Goal: Task Accomplishment & Management: Manage account settings

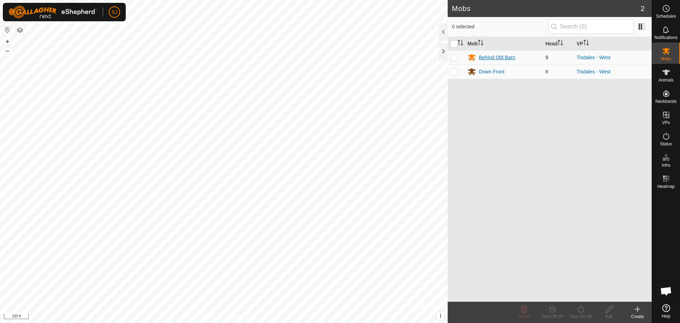
click at [490, 57] on div "Behind Old Barn" at bounding box center [497, 57] width 36 height 7
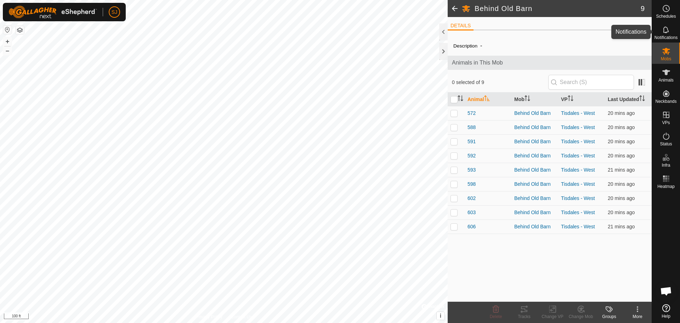
click at [664, 35] on span "Notifications" at bounding box center [665, 37] width 23 height 4
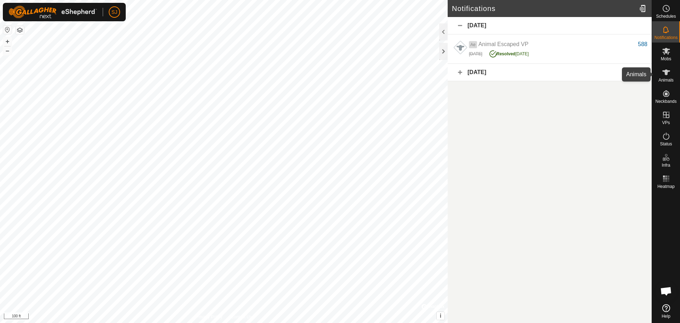
click at [669, 75] on icon at bounding box center [666, 72] width 8 height 8
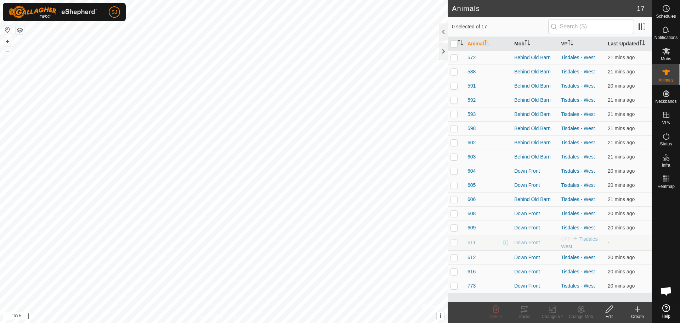
click at [453, 245] on p-checkbox at bounding box center [453, 242] width 7 height 6
checkbox input "true"
click at [498, 311] on icon at bounding box center [496, 308] width 7 height 7
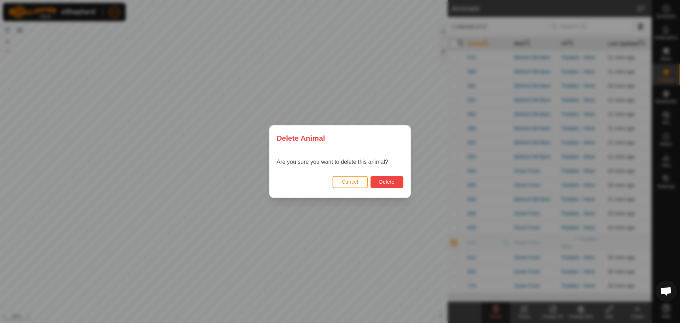
click at [394, 187] on button "Delete" at bounding box center [386, 182] width 33 height 12
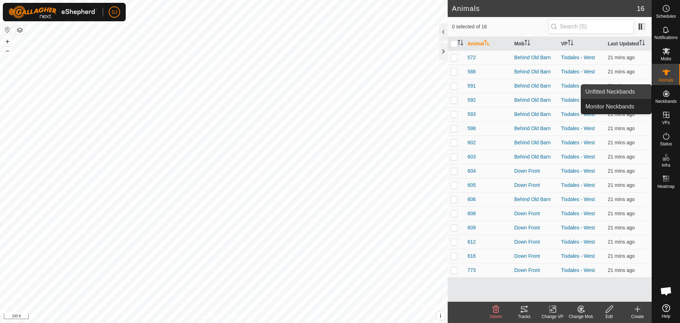
click at [617, 94] on link "Unfitted Neckbands" at bounding box center [616, 92] width 70 height 14
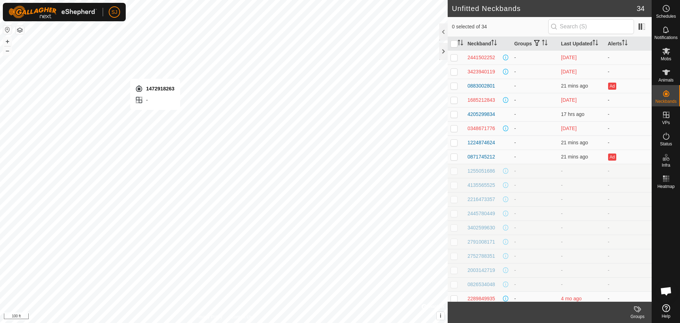
checkbox input "true"
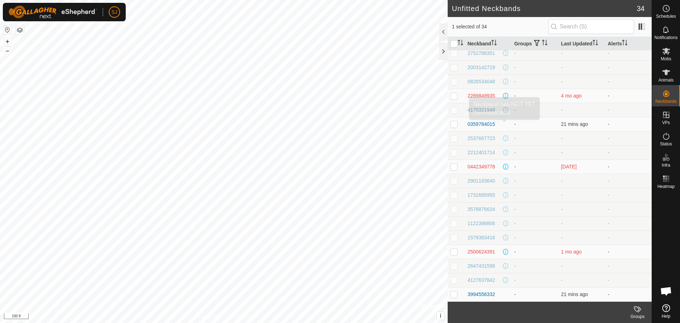
scroll to position [231, 0]
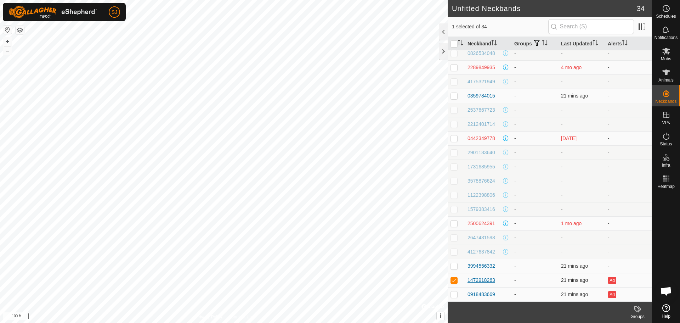
click at [487, 280] on div "1472918263" at bounding box center [481, 279] width 28 height 7
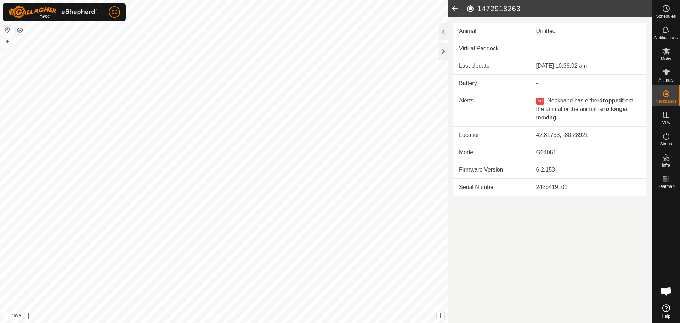
click at [450, 8] on icon at bounding box center [455, 8] width 14 height 17
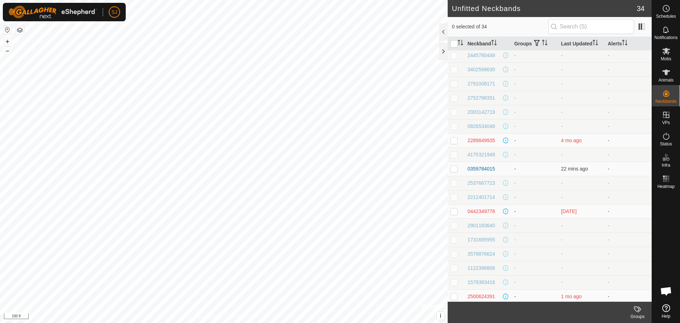
scroll to position [231, 0]
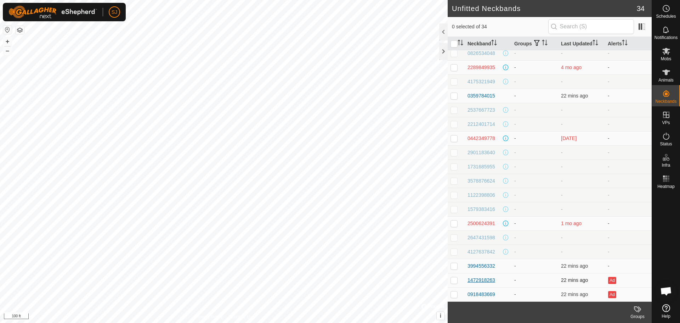
click at [488, 280] on div "1472918263" at bounding box center [481, 279] width 28 height 7
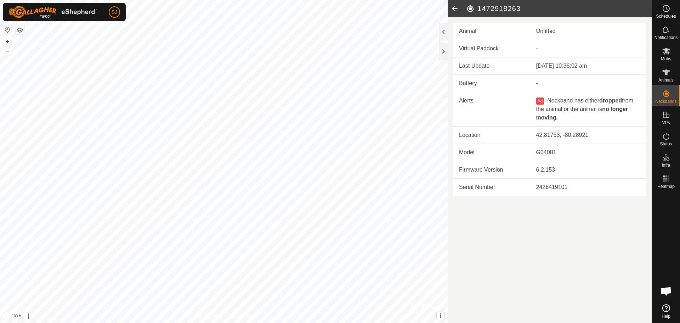
click at [456, 7] on icon at bounding box center [455, 8] width 14 height 17
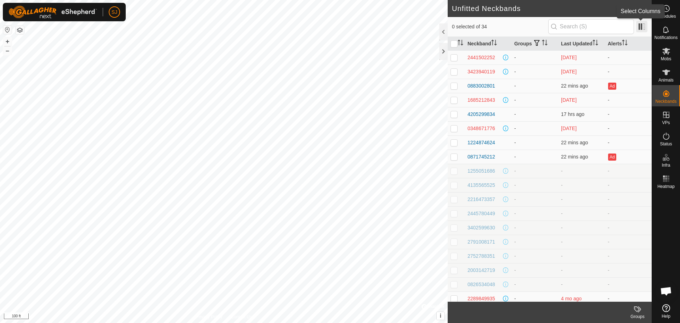
click at [641, 27] on span at bounding box center [641, 26] width 11 height 11
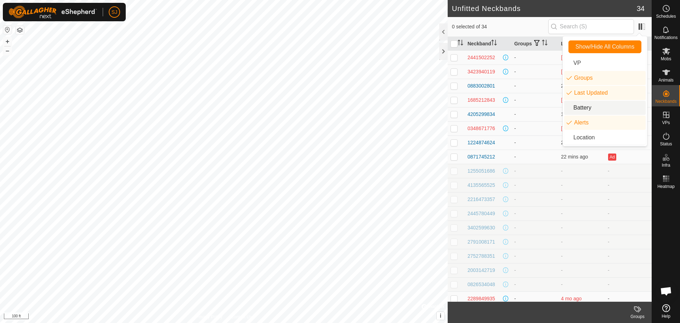
click at [601, 108] on li "Battery" at bounding box center [604, 108] width 81 height 14
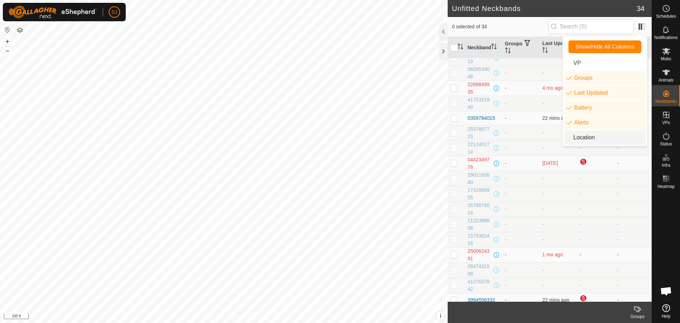
scroll to position [266, 0]
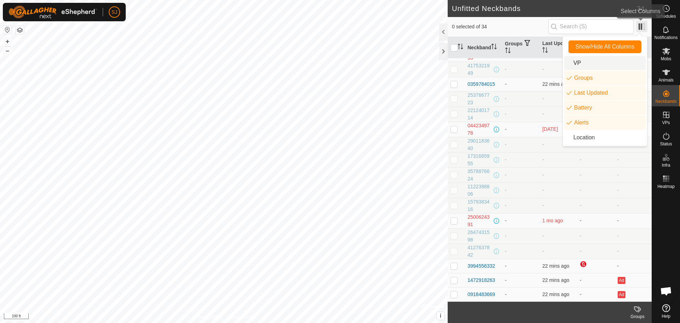
click at [641, 25] on span at bounding box center [641, 26] width 11 height 11
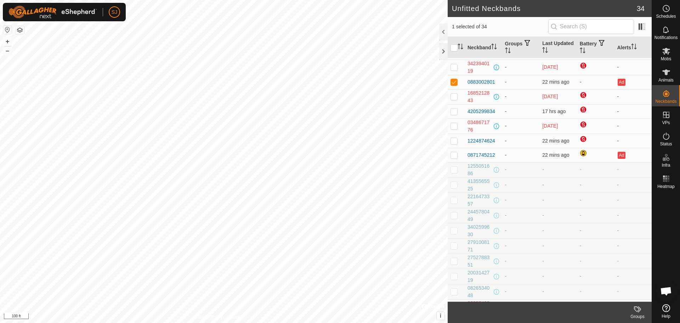
scroll to position [0, 0]
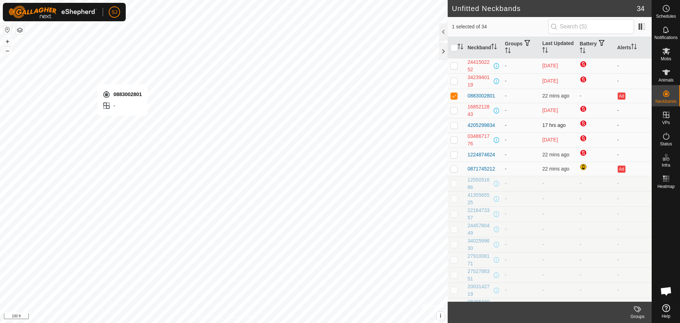
checkbox input "false"
click at [663, 75] on icon at bounding box center [666, 72] width 8 height 8
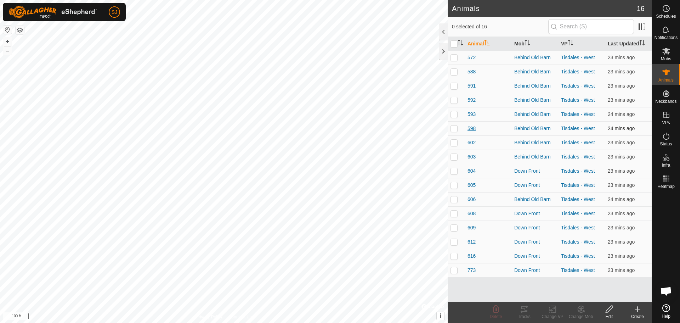
click at [471, 127] on span "598" at bounding box center [471, 128] width 8 height 7
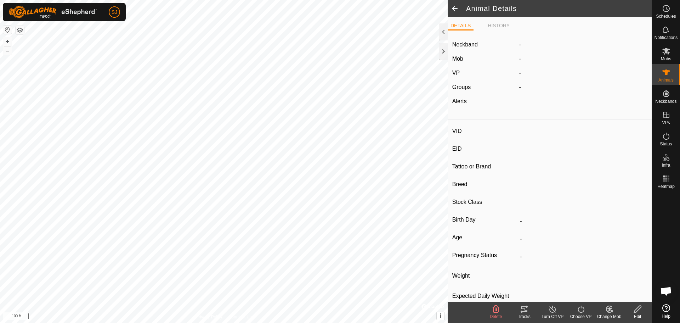
type input "598"
type input "-"
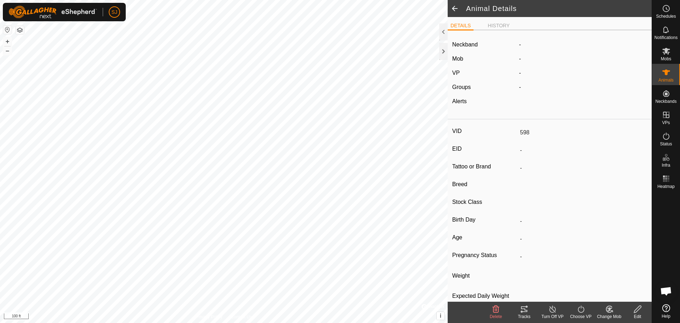
type input "0 kg"
type input "-"
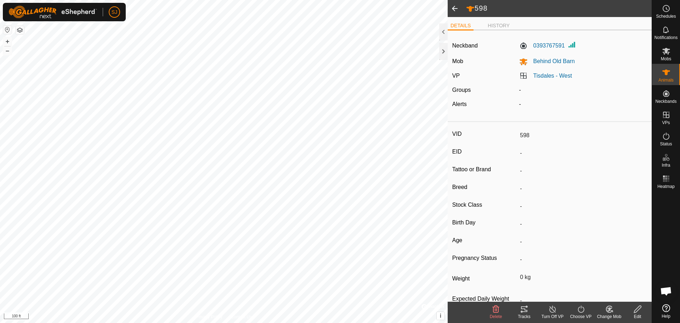
click at [578, 310] on icon at bounding box center [581, 308] width 6 height 7
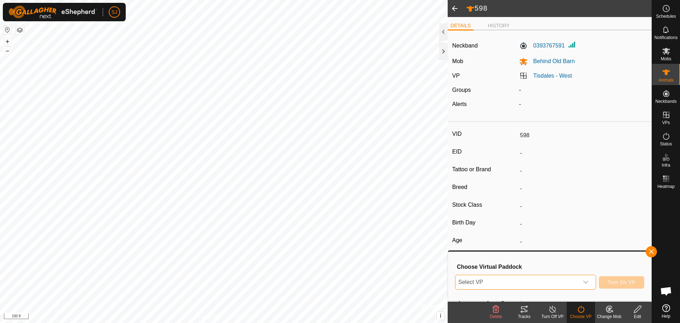
click at [566, 284] on span "Select VP" at bounding box center [516, 282] width 123 height 14
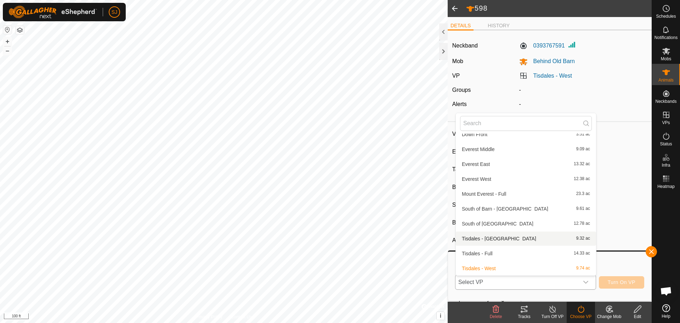
scroll to position [52, 0]
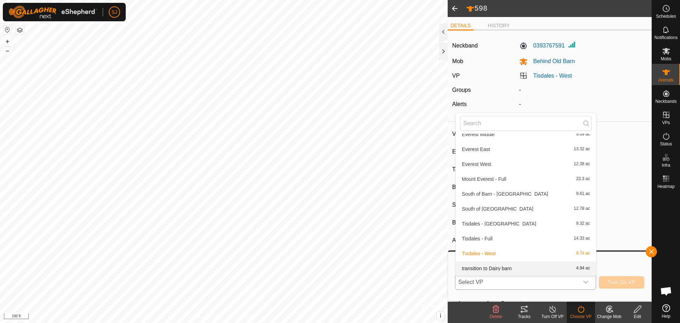
click at [500, 270] on li "transition to Dairy barn 4.94 ac" at bounding box center [526, 268] width 140 height 14
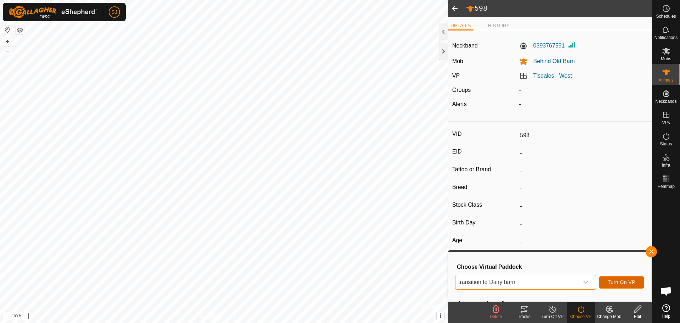
click at [623, 281] on span "Turn On VP" at bounding box center [622, 282] width 28 height 6
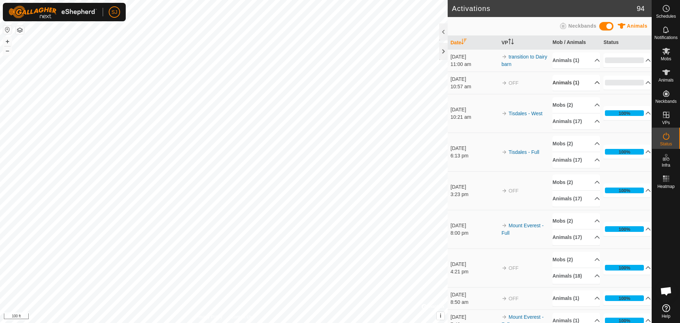
click at [581, 80] on p-accordion-header "Animals (1)" at bounding box center [575, 83] width 47 height 16
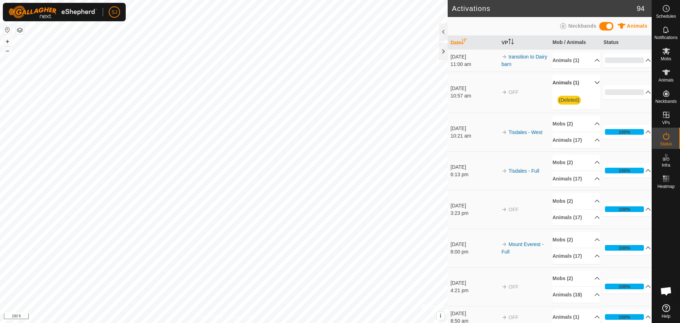
click at [580, 82] on p-accordion-header "Animals (1)" at bounding box center [575, 83] width 47 height 16
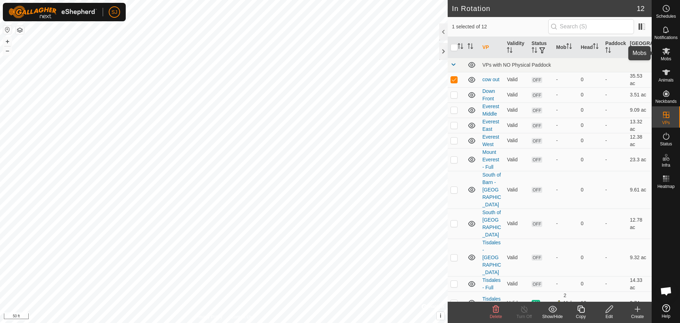
click at [666, 56] on es-mob-svg-icon at bounding box center [666, 50] width 13 height 11
click at [663, 75] on icon at bounding box center [666, 72] width 8 height 8
checkbox input "false"
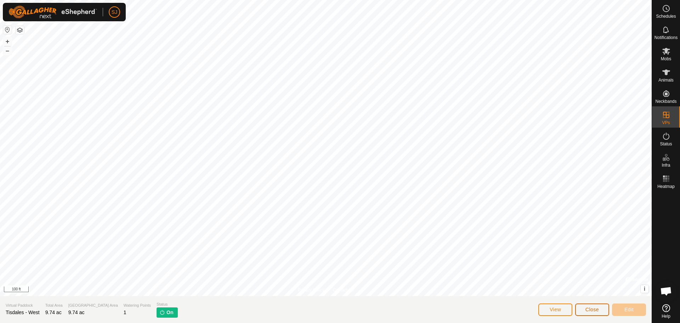
click at [594, 308] on span "Close" at bounding box center [591, 309] width 13 height 6
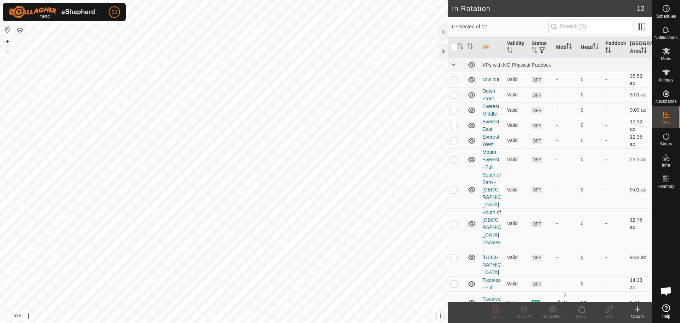
click at [493, 276] on td "Tisdales - Full" at bounding box center [491, 283] width 24 height 15
click at [453, 280] on p-checkbox at bounding box center [453, 283] width 7 height 6
checkbox input "true"
click at [667, 77] on es-animals-svg-icon at bounding box center [666, 72] width 13 height 11
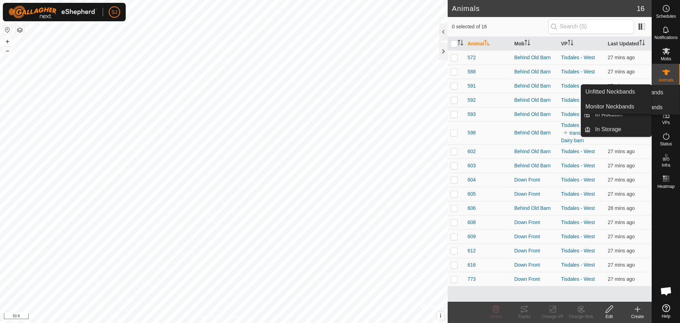
click at [669, 93] on icon at bounding box center [666, 93] width 8 height 8
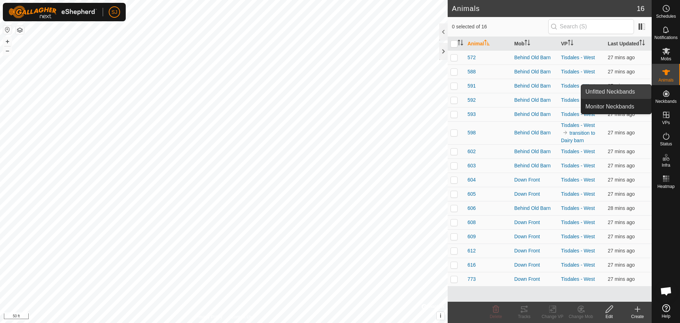
click at [626, 96] on link "Unfitted Neckbands" at bounding box center [616, 92] width 70 height 14
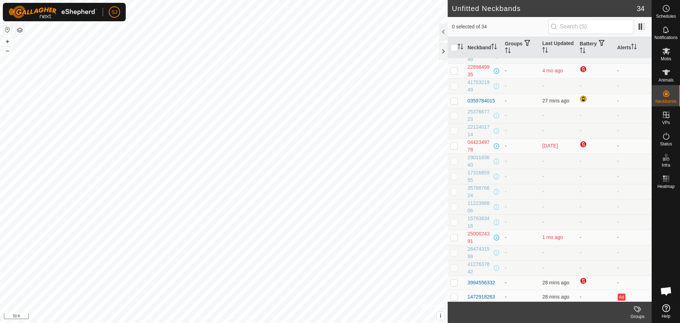
scroll to position [266, 0]
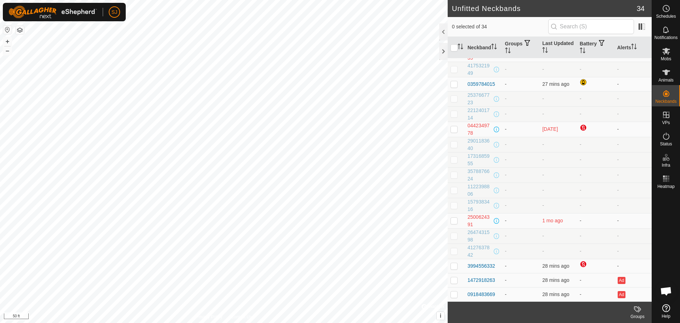
click at [587, 19] on div "0 selected of 34" at bounding box center [550, 27] width 204 height 20
click at [586, 24] on input "text" at bounding box center [591, 26] width 86 height 15
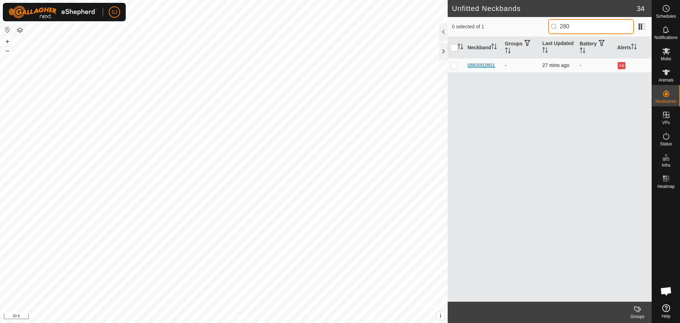
type input "280"
click at [481, 66] on div "0883002801" at bounding box center [481, 65] width 28 height 7
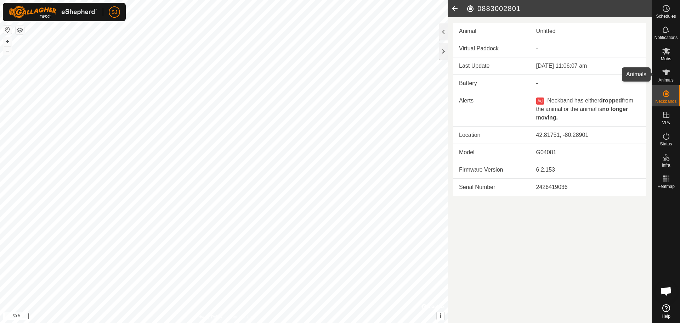
click at [665, 78] on span "Animals" at bounding box center [665, 80] width 15 height 4
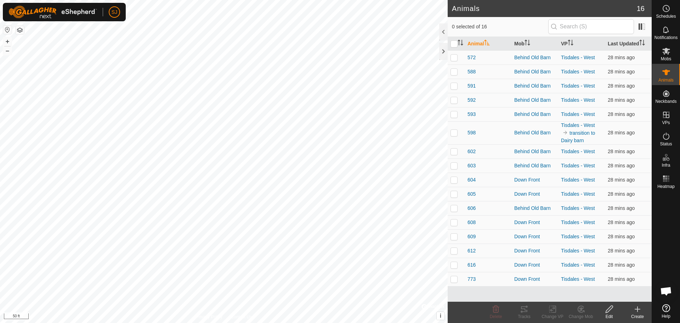
click at [636, 309] on icon at bounding box center [637, 309] width 5 height 0
click at [598, 296] on link "Create Single Animal" at bounding box center [606, 293] width 90 height 14
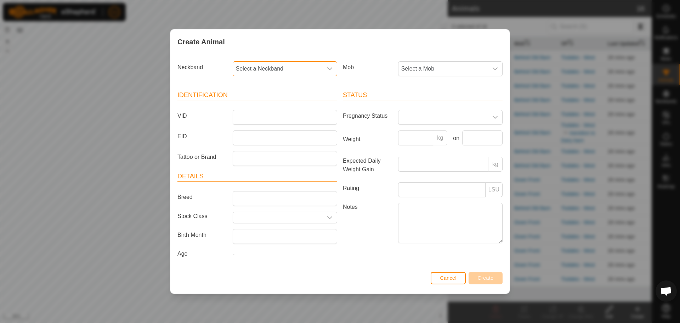
click at [302, 71] on span "Select a Neckband" at bounding box center [278, 69] width 90 height 14
click at [289, 149] on li "0883002801" at bounding box center [285, 150] width 104 height 14
click at [439, 72] on span "Select a Mob" at bounding box center [443, 69] width 90 height 14
click at [424, 120] on li "Behind Old Barn" at bounding box center [451, 120] width 104 height 14
click at [282, 117] on input "VID" at bounding box center [285, 117] width 104 height 15
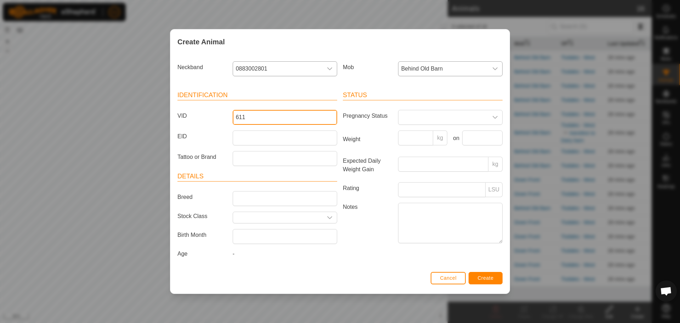
type input "611"
click at [374, 64] on label "Mob" at bounding box center [367, 67] width 55 height 12
click at [484, 278] on span "Create" at bounding box center [486, 278] width 16 height 6
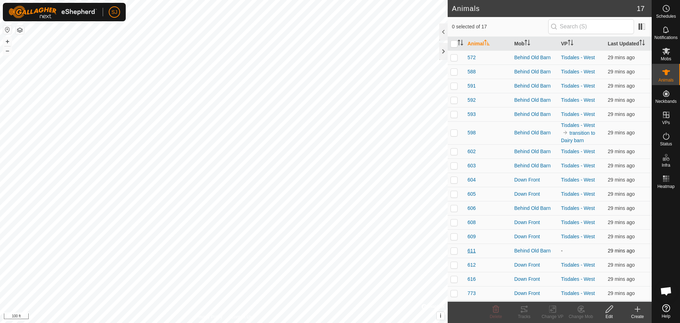
click at [469, 251] on span "611" at bounding box center [471, 250] width 8 height 7
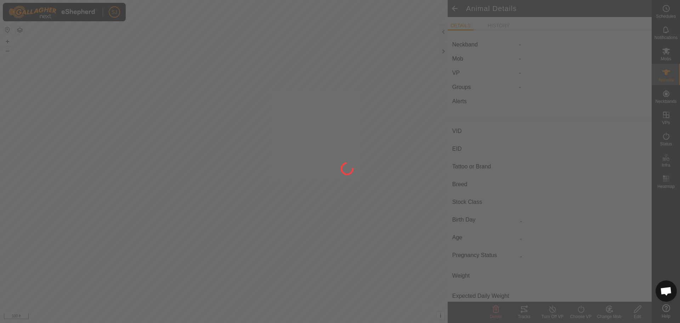
type input "611"
type input "-"
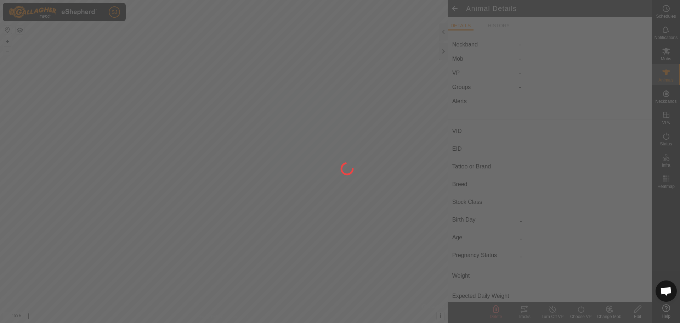
type input "0 kg"
type input "-"
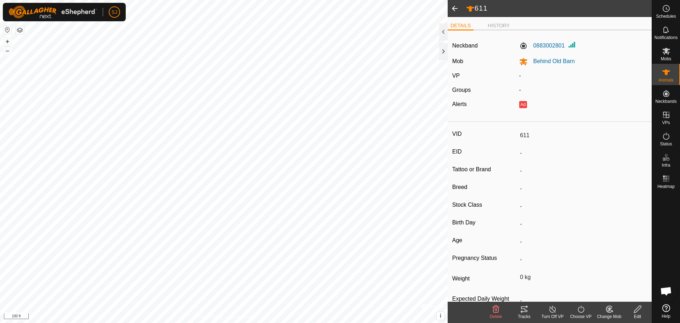
click at [578, 311] on icon at bounding box center [581, 309] width 9 height 8
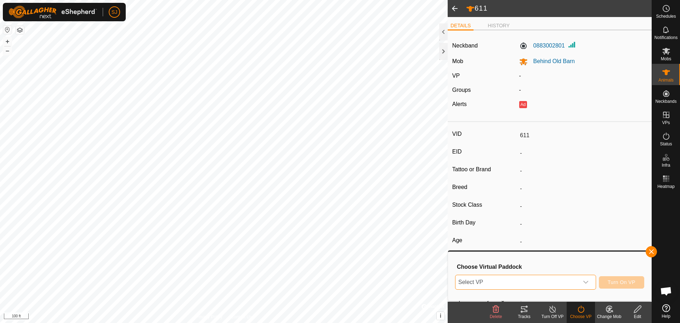
click at [544, 283] on span "Select VP" at bounding box center [516, 282] width 123 height 14
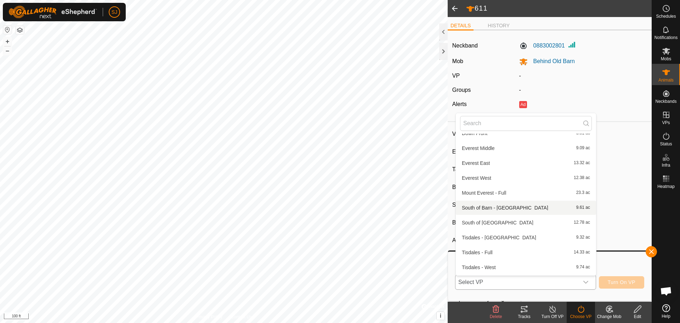
scroll to position [52, 0]
click at [501, 267] on li "transition to Dairy barn 4.94 ac" at bounding box center [526, 268] width 140 height 14
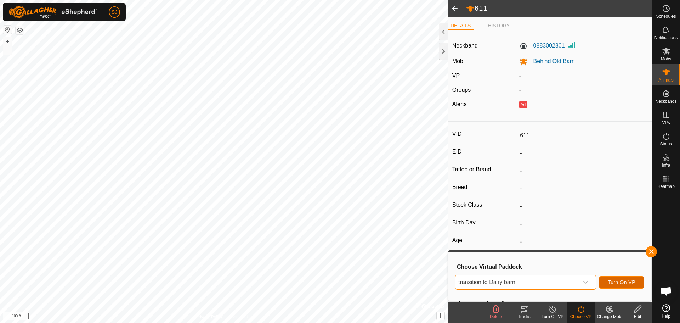
click at [619, 283] on span "Turn On VP" at bounding box center [622, 282] width 28 height 6
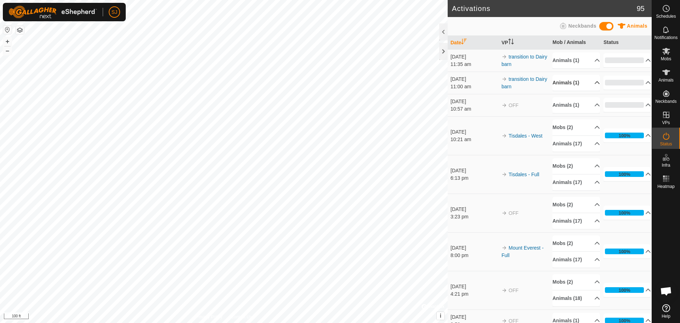
click at [588, 84] on p-accordion-header "Animals (1)" at bounding box center [575, 83] width 47 height 16
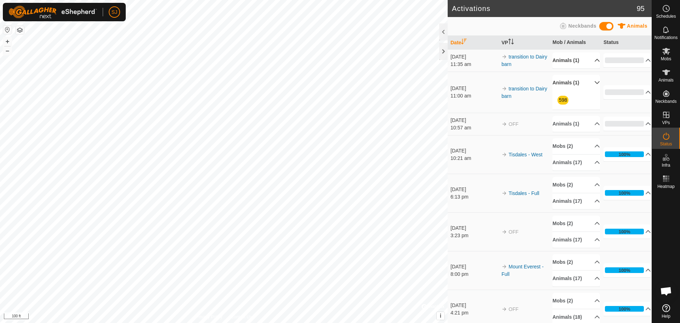
click at [589, 61] on p-accordion-header "Animals (1)" at bounding box center [575, 60] width 47 height 16
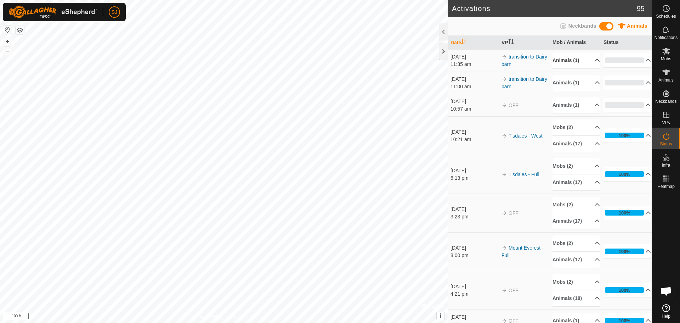
click at [589, 60] on p-accordion-header "Animals (1)" at bounding box center [575, 60] width 47 height 16
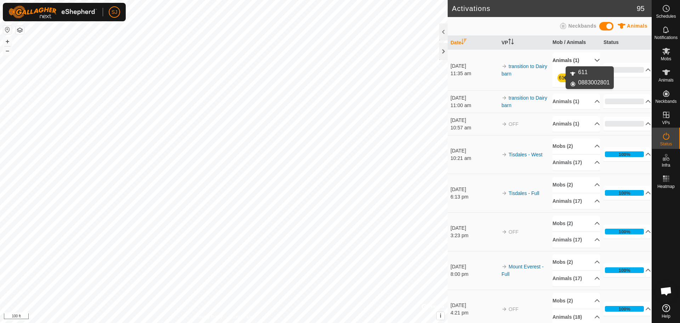
click at [562, 77] on link "611" at bounding box center [563, 78] width 8 height 6
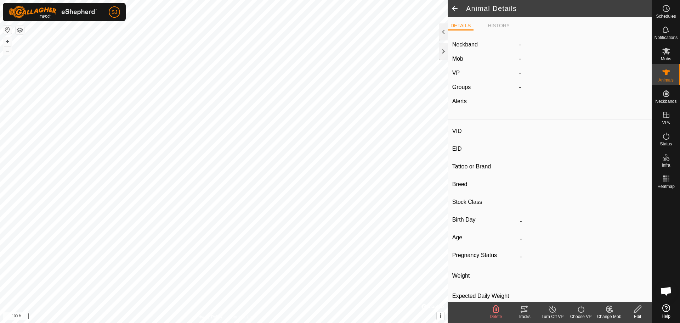
type input "611"
type input "-"
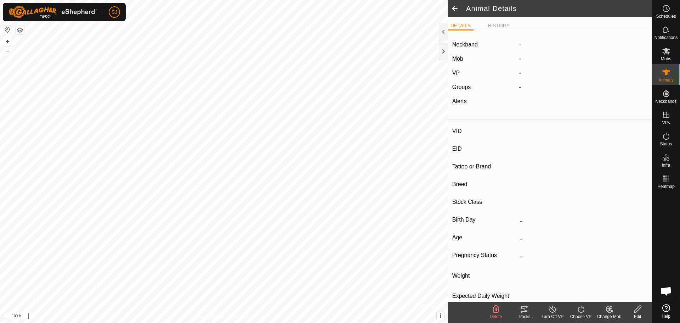
type input "0 kg"
type input "-"
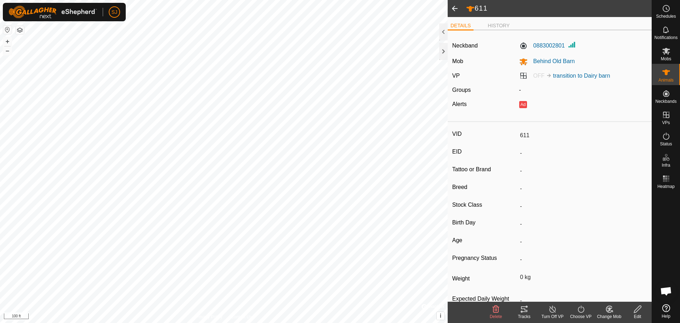
click at [583, 309] on icon at bounding box center [581, 309] width 9 height 8
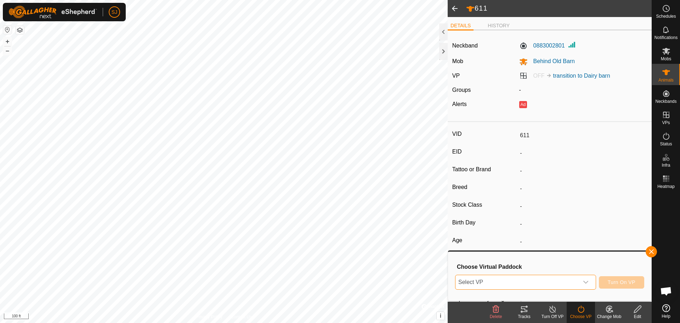
click at [550, 284] on span "Select VP" at bounding box center [516, 282] width 123 height 14
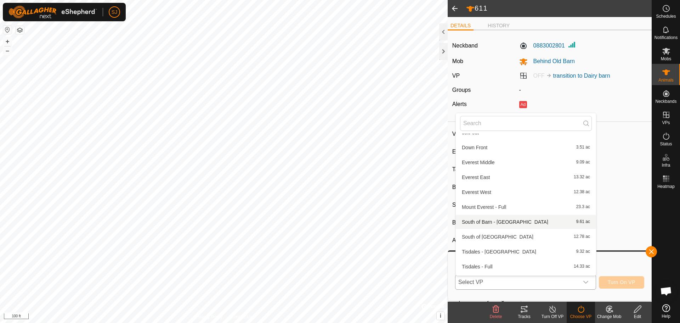
scroll to position [52, 0]
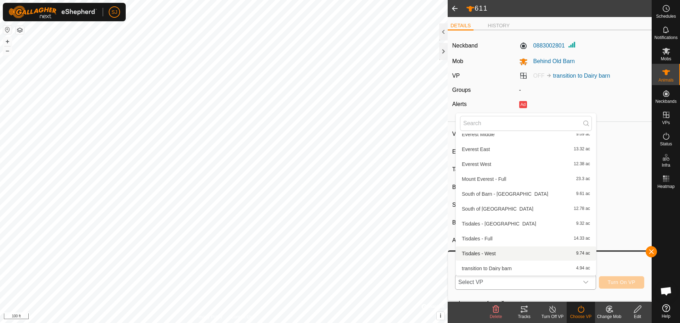
click at [501, 255] on li "Tisdales - West 9.74 ac" at bounding box center [526, 253] width 140 height 14
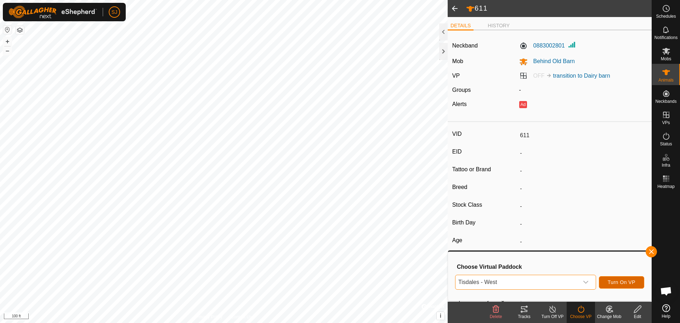
click at [615, 283] on span "Turn On VP" at bounding box center [622, 282] width 28 height 6
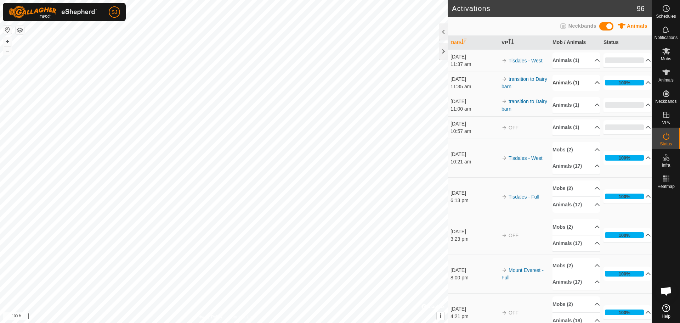
click at [590, 83] on p-accordion-header "Animals (1)" at bounding box center [575, 83] width 47 height 16
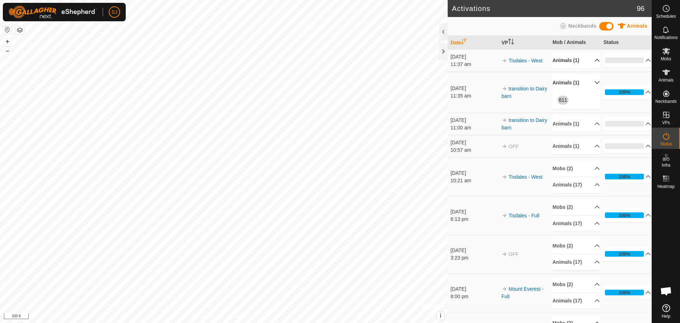
click at [590, 64] on p-accordion-header "Animals (1)" at bounding box center [575, 60] width 47 height 16
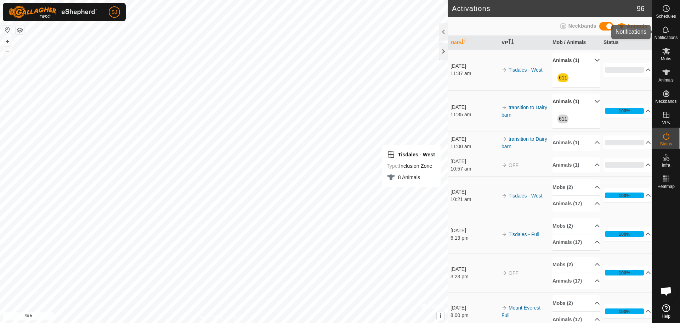
click at [665, 34] on icon at bounding box center [666, 29] width 8 height 8
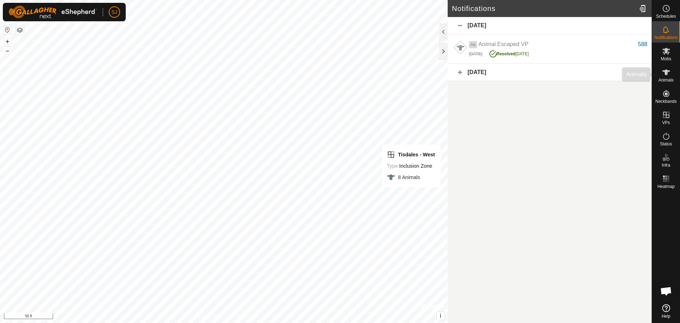
click at [666, 75] on icon at bounding box center [666, 72] width 8 height 8
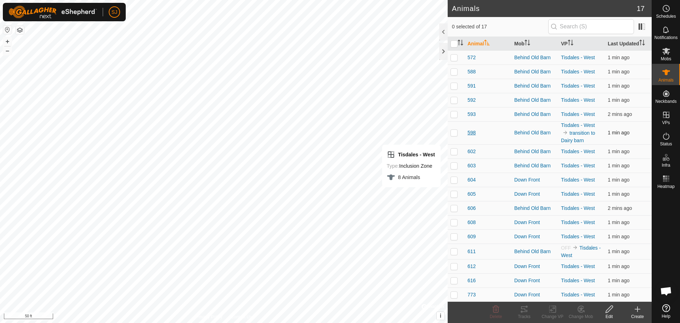
click at [472, 132] on span "598" at bounding box center [471, 132] width 8 height 7
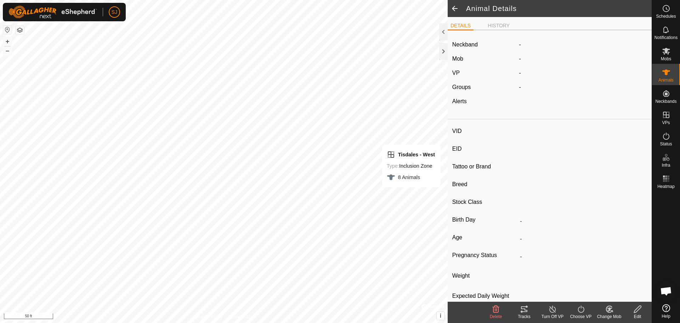
type input "598"
type input "-"
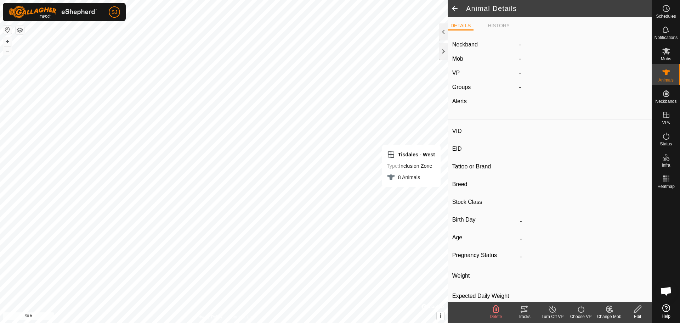
type input "0 kg"
type input "-"
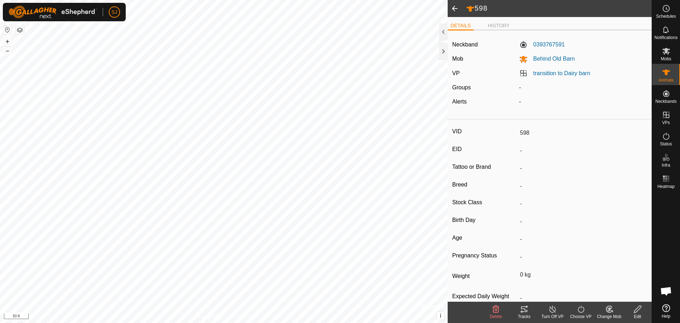
click at [579, 314] on div "Choose VP" at bounding box center [581, 316] width 28 height 6
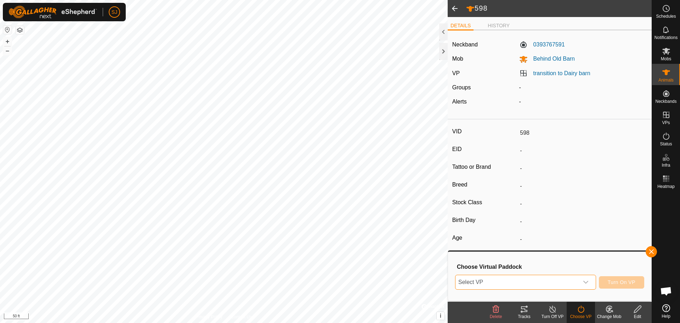
click at [510, 282] on span "Select VP" at bounding box center [516, 282] width 123 height 14
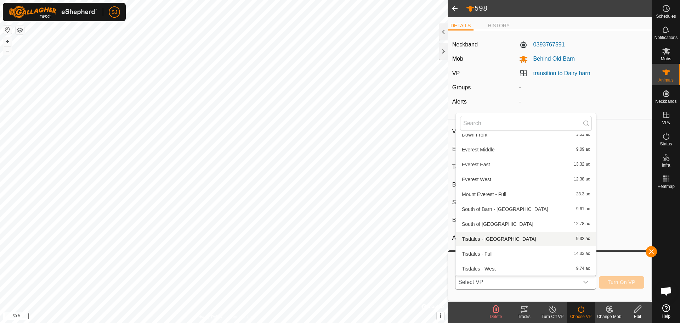
scroll to position [52, 0]
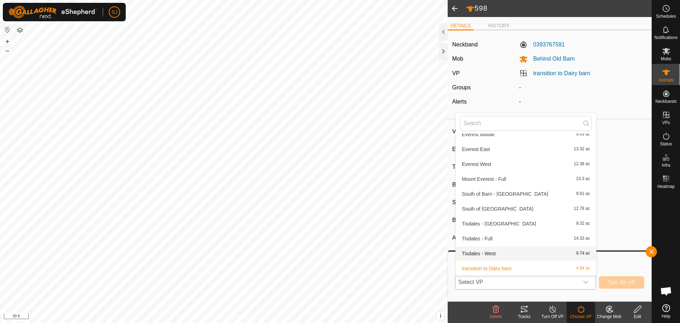
click at [501, 256] on li "Tisdales - West 9.74 ac" at bounding box center [526, 253] width 140 height 14
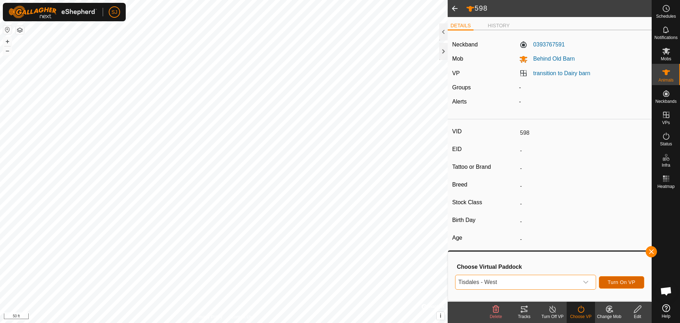
click at [615, 281] on span "Turn On VP" at bounding box center [622, 282] width 28 height 6
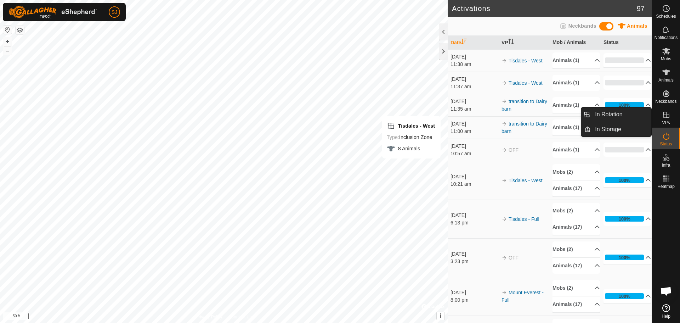
click at [665, 117] on icon at bounding box center [666, 114] width 8 height 8
click at [609, 114] on link "In Rotation" at bounding box center [621, 114] width 61 height 14
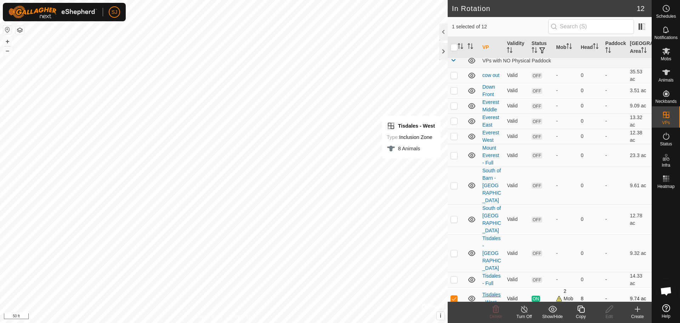
scroll to position [6, 0]
click at [454, 320] on p-checkbox at bounding box center [453, 323] width 7 height 6
checkbox input "true"
click at [454, 294] on p-checkbox at bounding box center [453, 297] width 7 height 6
checkbox input "false"
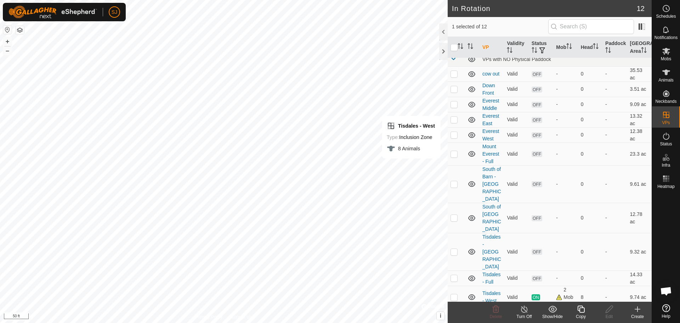
click at [523, 313] on div "Turn Off" at bounding box center [524, 316] width 28 height 6
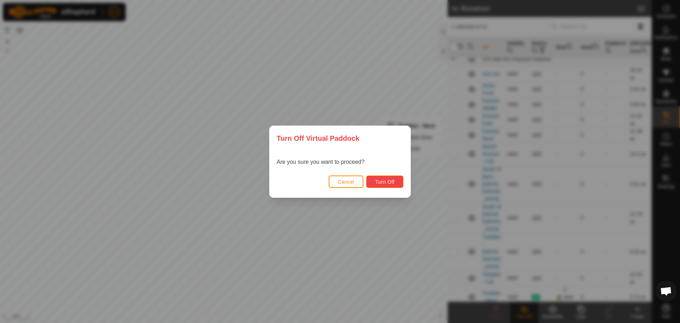
click at [390, 184] on button "Turn Off" at bounding box center [384, 181] width 37 height 12
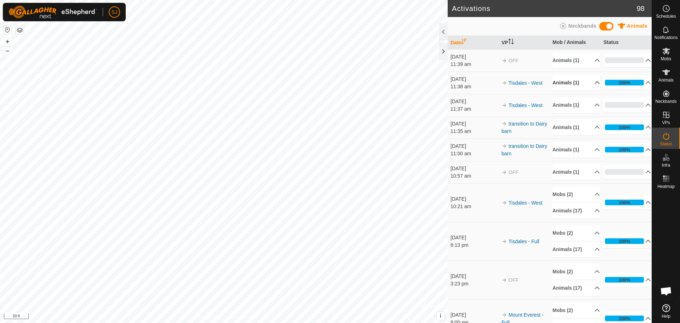
click at [585, 87] on p-accordion-header "Animals (1)" at bounding box center [575, 83] width 47 height 16
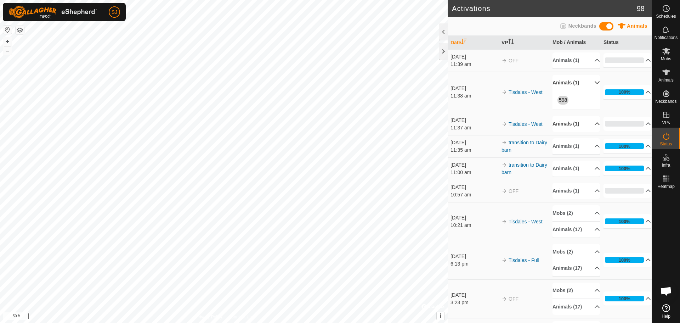
click at [590, 124] on p-accordion-header "Animals (1)" at bounding box center [575, 124] width 47 height 16
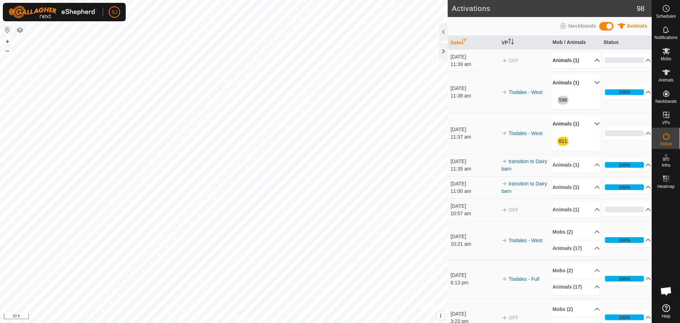
click at [586, 58] on p-accordion-header "Animals (1)" at bounding box center [575, 60] width 47 height 16
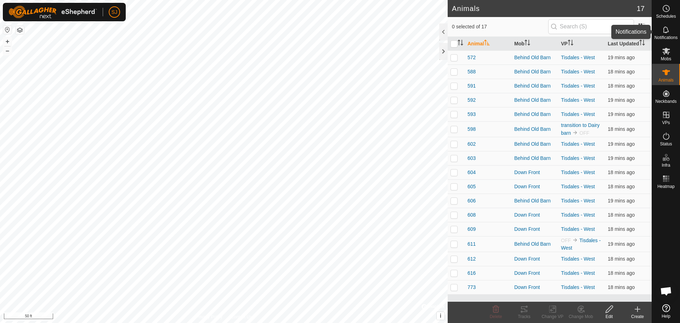
click at [666, 35] on span "Notifications" at bounding box center [665, 37] width 23 height 4
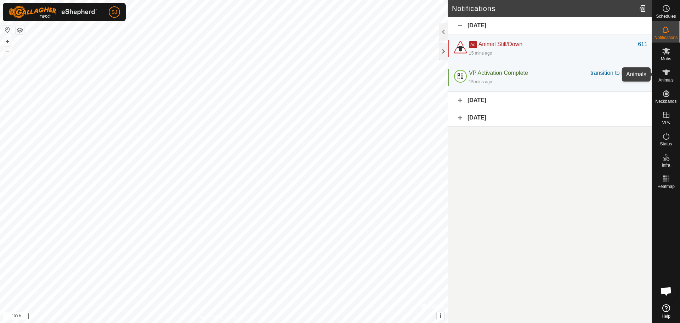
click at [665, 77] on es-animals-svg-icon at bounding box center [666, 72] width 13 height 11
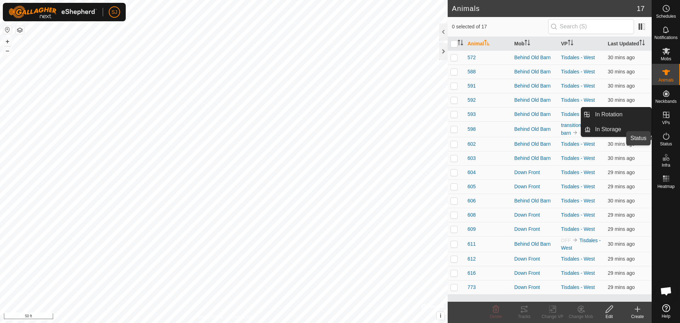
click at [669, 138] on icon at bounding box center [666, 136] width 8 height 8
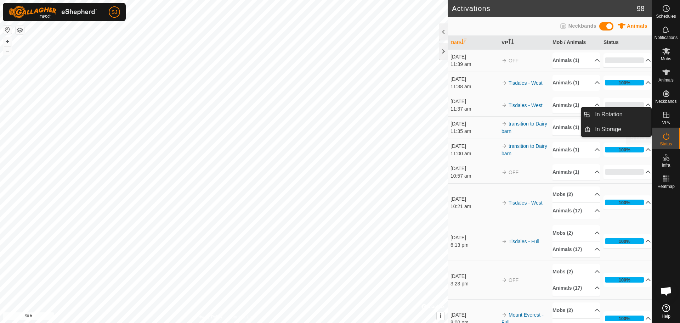
click at [662, 134] on icon at bounding box center [666, 136] width 8 height 8
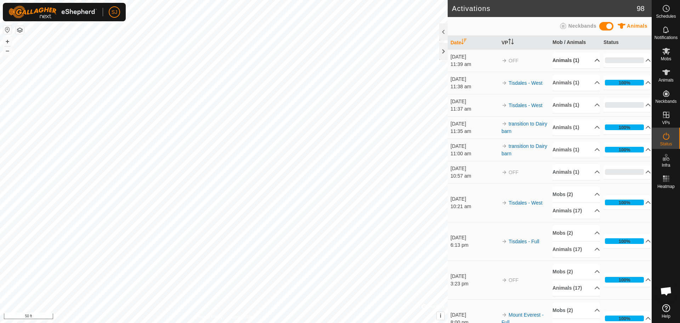
click at [585, 67] on p-accordion-header "Animals (1)" at bounding box center [575, 60] width 47 height 16
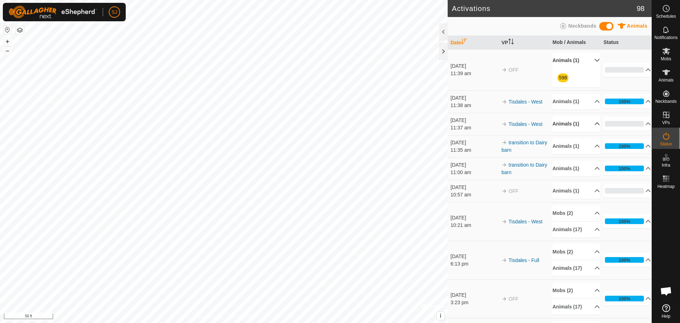
click at [588, 126] on p-accordion-header "Animals (1)" at bounding box center [575, 124] width 47 height 16
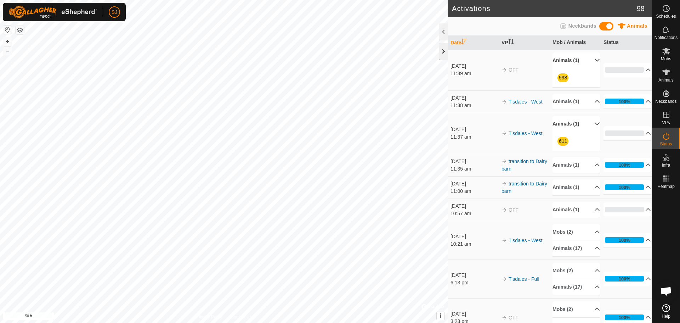
click at [442, 53] on div at bounding box center [443, 51] width 8 height 17
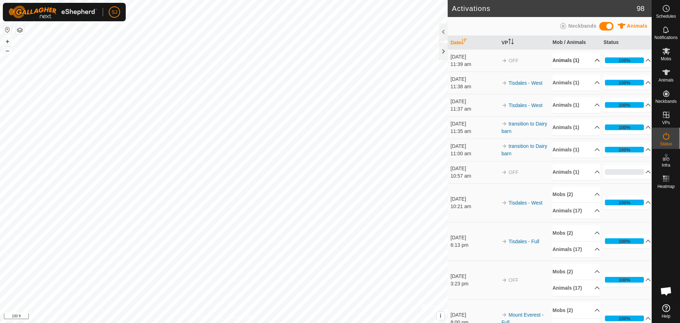
click at [587, 60] on p-accordion-header "Animals (1)" at bounding box center [575, 60] width 47 height 16
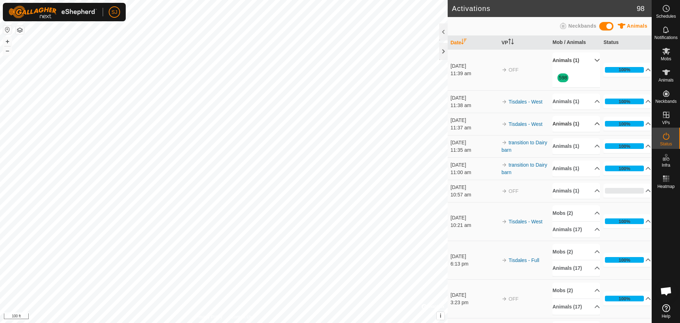
click at [590, 123] on p-accordion-header "Animals (1)" at bounding box center [575, 124] width 47 height 16
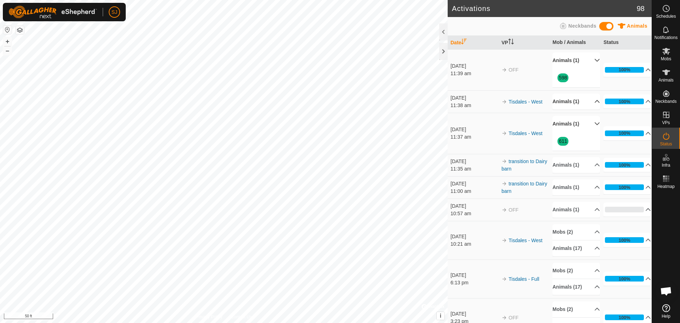
click at [590, 99] on p-accordion-header "Animals (1)" at bounding box center [575, 101] width 47 height 16
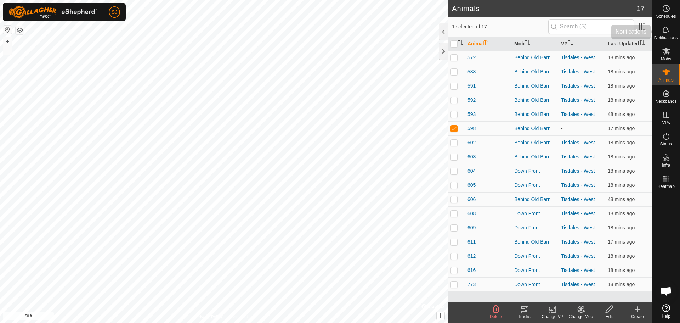
click at [664, 34] on es-notification-svg-icon at bounding box center [666, 29] width 13 height 11
